Goal: Transaction & Acquisition: Book appointment/travel/reservation

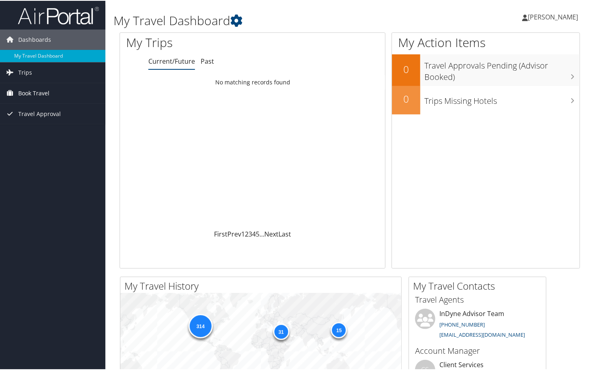
click at [35, 93] on span "Book Travel" at bounding box center [33, 92] width 31 height 20
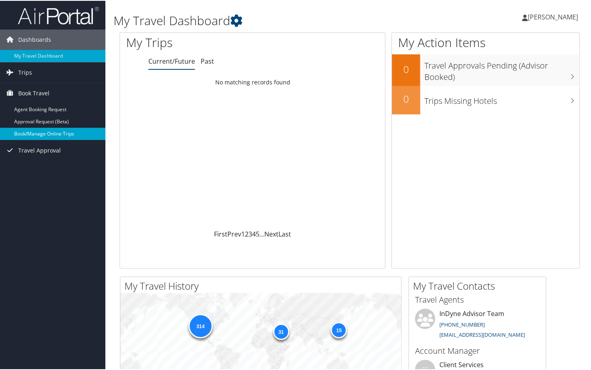
click at [33, 133] on link "Book/Manage Online Trips" at bounding box center [52, 133] width 105 height 12
